Goal: Transaction & Acquisition: Purchase product/service

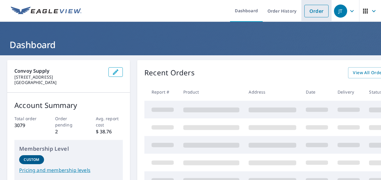
click at [308, 10] on link "Order" at bounding box center [316, 11] width 24 height 13
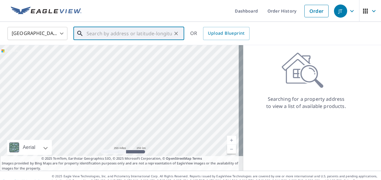
click at [160, 36] on input "text" at bounding box center [128, 33] width 85 height 17
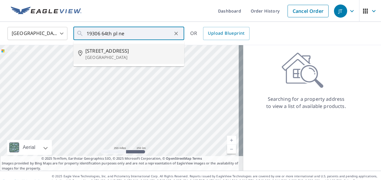
type input "[STREET_ADDRESS]"
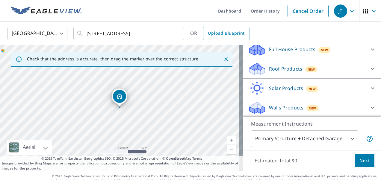
click at [287, 69] on p "Roof Products" at bounding box center [285, 68] width 33 height 7
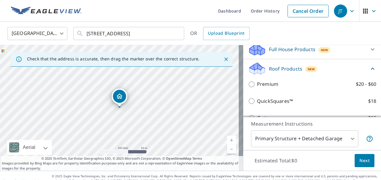
scroll to position [67, 0]
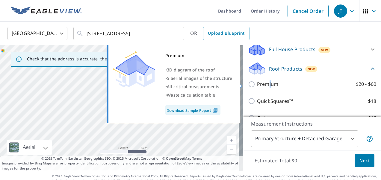
click at [265, 86] on p "Premium" at bounding box center [267, 83] width 21 height 7
drag, startPoint x: 265, startPoint y: 86, endPoint x: 249, endPoint y: 85, distance: 16.5
click at [249, 85] on input "Premium $20 - $60" at bounding box center [252, 84] width 9 height 7
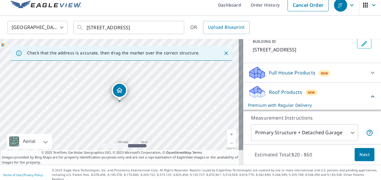
scroll to position [98, 0]
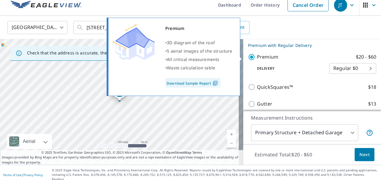
click at [259, 54] on p "Premium" at bounding box center [267, 56] width 21 height 7
click at [257, 54] on input "Premium $20 - $60" at bounding box center [252, 57] width 9 height 7
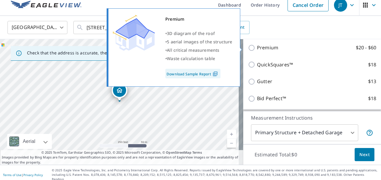
click at [265, 49] on p "Premium" at bounding box center [267, 47] width 21 height 7
click at [257, 49] on input "Premium $20 - $60" at bounding box center [252, 47] width 9 height 7
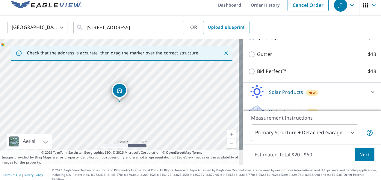
scroll to position [158, 0]
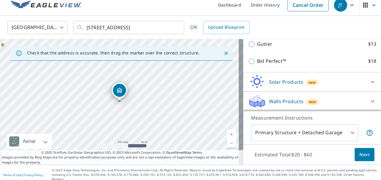
click at [285, 172] on p "© 2025 Eagle View Technologies, Inc. and Pictometry International Corp. All Rig…" at bounding box center [215, 174] width 326 height 13
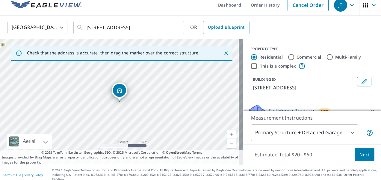
click at [191, 10] on ul "Dashboard Order History Cancel Order" at bounding box center [208, 5] width 246 height 22
click at [291, 29] on div "[GEOGRAPHIC_DATA] [GEOGRAPHIC_DATA] ​ [STREET_ADDRESS] ​ OR Upload Blueprint" at bounding box center [188, 27] width 370 height 14
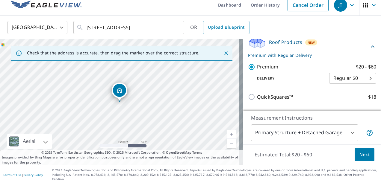
scroll to position [90, 0]
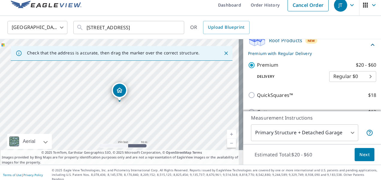
click at [350, 74] on body "JT JT Dashboard Order History Cancel Order JT [GEOGRAPHIC_DATA] [GEOGRAPHIC_DAT…" at bounding box center [190, 90] width 381 height 180
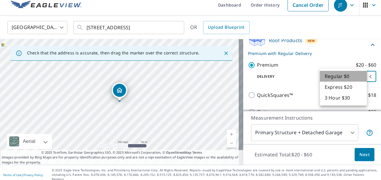
click at [350, 75] on li "Regular $0" at bounding box center [343, 76] width 47 height 11
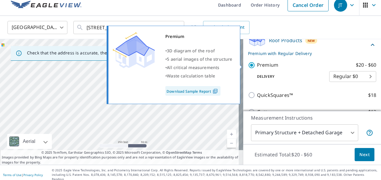
click at [261, 66] on p "Premium" at bounding box center [267, 64] width 21 height 7
click at [257, 66] on input "Premium $20 - $60" at bounding box center [252, 65] width 9 height 7
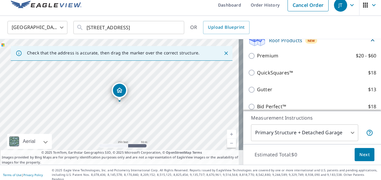
click at [262, 57] on p "Premium" at bounding box center [267, 55] width 21 height 7
click at [257, 57] on input "Premium $20 - $60" at bounding box center [252, 55] width 9 height 7
checkbox input "true"
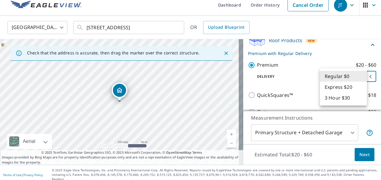
click at [356, 78] on body "JT JT Dashboard Order History Cancel Order JT [GEOGRAPHIC_DATA] [GEOGRAPHIC_DAT…" at bounding box center [190, 90] width 381 height 180
click at [350, 88] on li "Express $20" at bounding box center [343, 87] width 47 height 11
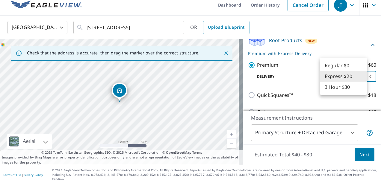
click at [355, 75] on body "JT JT Dashboard Order History Cancel Order JT [GEOGRAPHIC_DATA] [GEOGRAPHIC_DAT…" at bounding box center [190, 90] width 381 height 180
click at [350, 66] on li "Regular $0" at bounding box center [343, 65] width 47 height 11
type input "8"
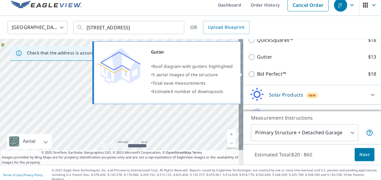
scroll to position [158, 0]
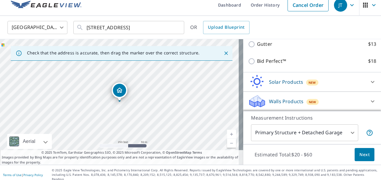
click at [355, 120] on p "Measurement Instructions" at bounding box center [312, 117] width 122 height 7
click at [359, 152] on span "Next" at bounding box center [364, 154] width 10 height 7
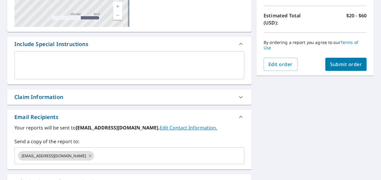
scroll to position [200, 0]
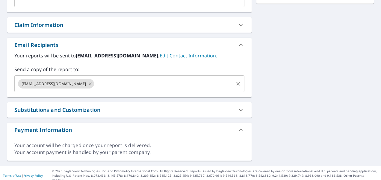
click at [89, 84] on icon at bounding box center [90, 83] width 3 height 3
checkbox input "true"
click at [76, 83] on input "text" at bounding box center [124, 83] width 215 height 11
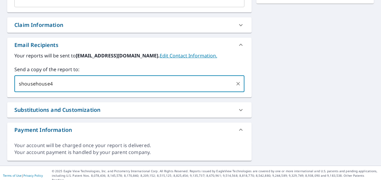
type input "shousehouse4"
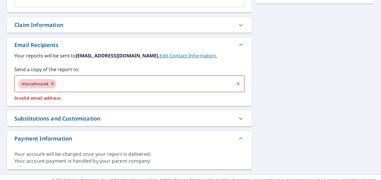
click at [53, 83] on icon at bounding box center [52, 83] width 3 height 3
checkbox input "true"
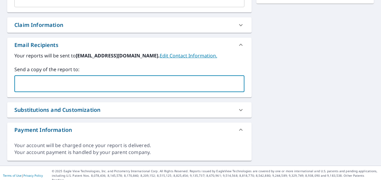
click at [53, 84] on input "text" at bounding box center [124, 83] width 215 height 11
type input "[EMAIL_ADDRESS][DOMAIN_NAME]"
checkbox input "true"
type input "c"
type input "v"
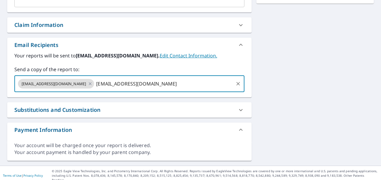
type input "[EMAIL_ADDRESS][DOMAIN_NAME]"
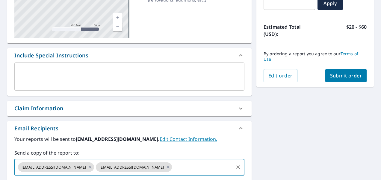
scroll to position [118, 0]
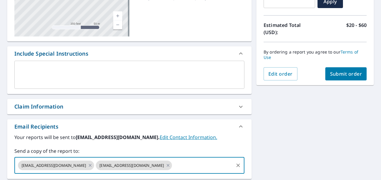
click at [348, 76] on span "Submit order" at bounding box center [346, 74] width 32 height 7
checkbox input "true"
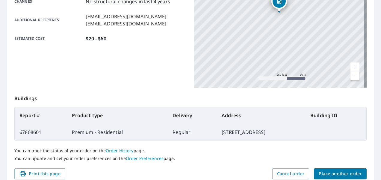
scroll to position [171, 0]
